Goal: Check status: Check status

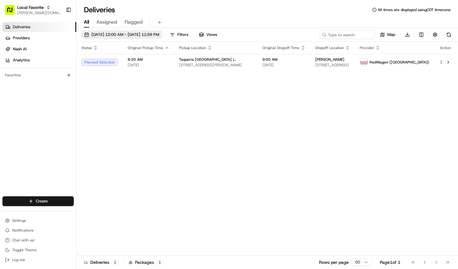
click at [155, 35] on span "[DATE] 12:00 AM - [DATE] 11:59 PM" at bounding box center [126, 35] width 68 height 6
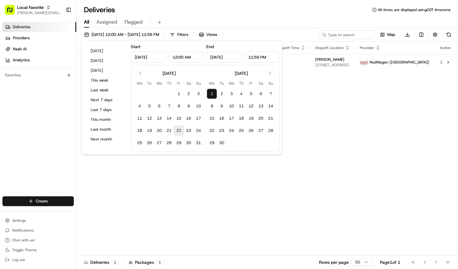
click at [177, 131] on button "22" at bounding box center [179, 131] width 10 height 10
type input "[DATE]"
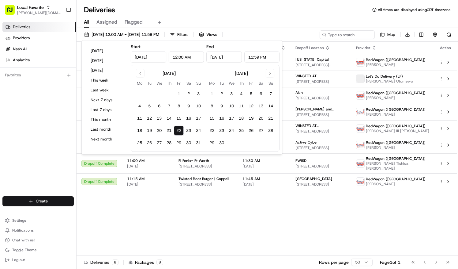
click at [228, 10] on div "Deliveries All times are displayed using CDT timezone" at bounding box center [268, 10] width 382 height 10
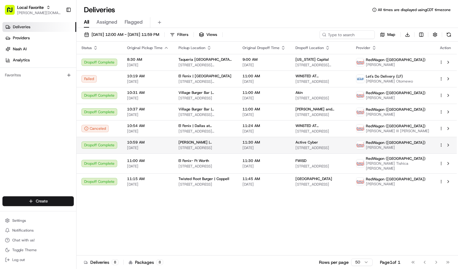
click at [260, 147] on span "[DATE]" at bounding box center [264, 147] width 43 height 5
